Goal: Find specific page/section: Find specific page/section

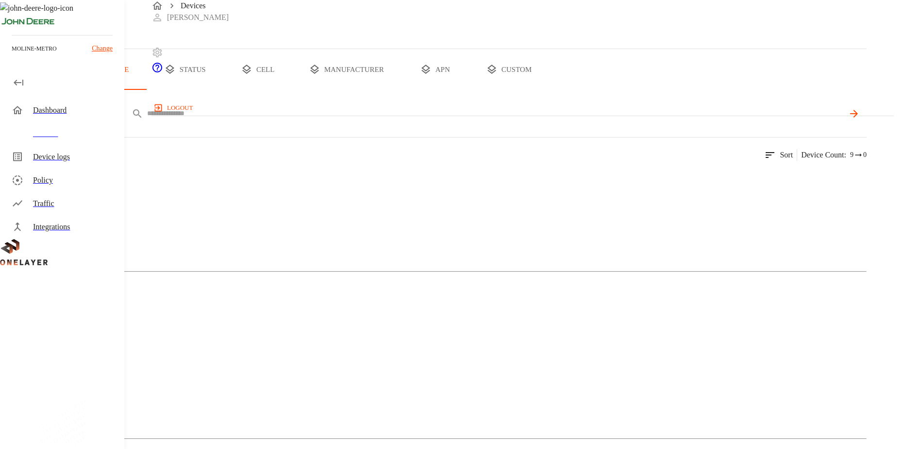
click at [430, 120] on input "text" at bounding box center [495, 113] width 697 height 14
click at [348, 120] on input "text" at bounding box center [495, 113] width 697 height 14
click at [29, 258] on icon at bounding box center [25, 254] width 8 height 8
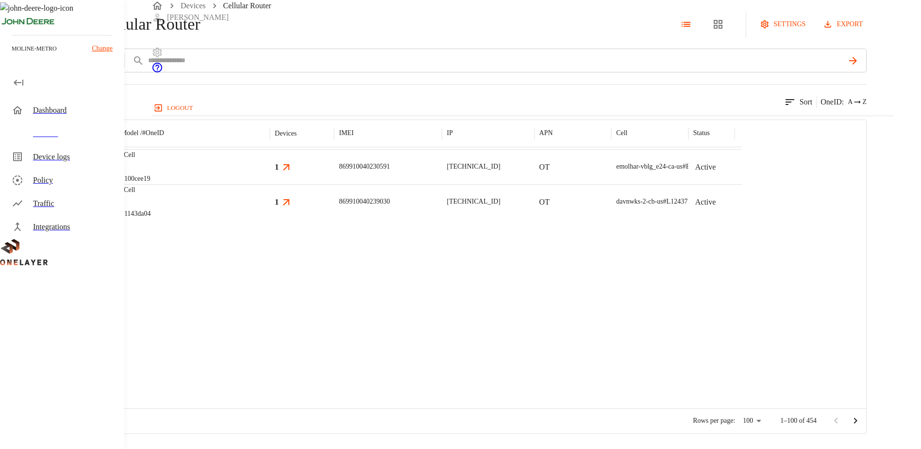
scroll to position [792, 0]
